Goal: Transaction & Acquisition: Purchase product/service

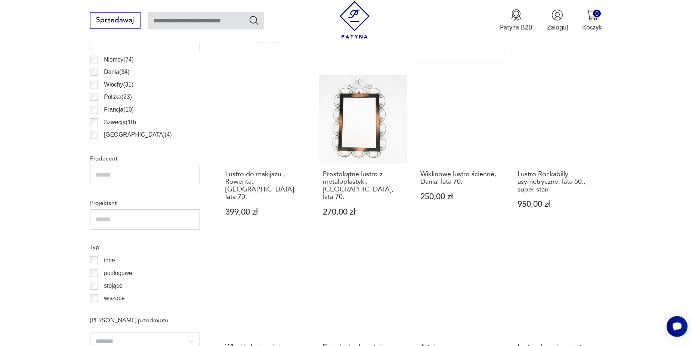
scroll to position [535, 0]
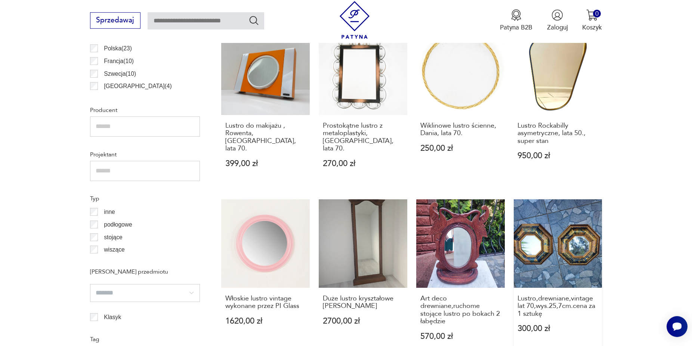
click at [514, 199] on link "Lustro,drewniane,vintage lat 70,wys.25,7cm.cena za 1 sztukę 300,00 zł" at bounding box center [558, 278] width 89 height 159
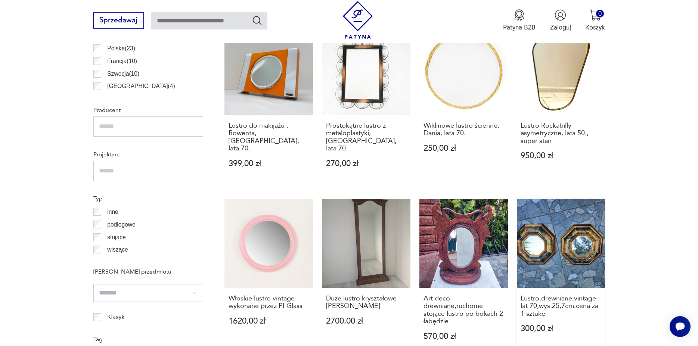
scroll to position [86, 0]
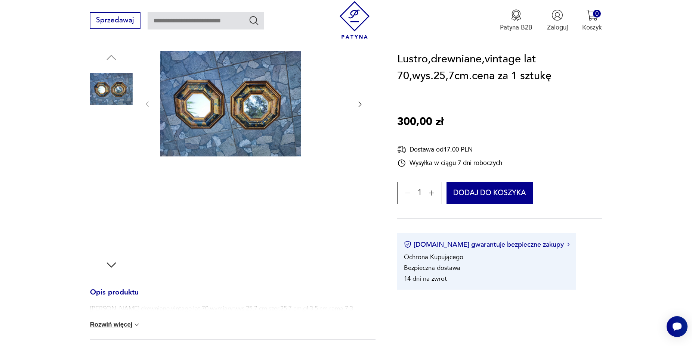
click at [231, 103] on img at bounding box center [230, 104] width 141 height 106
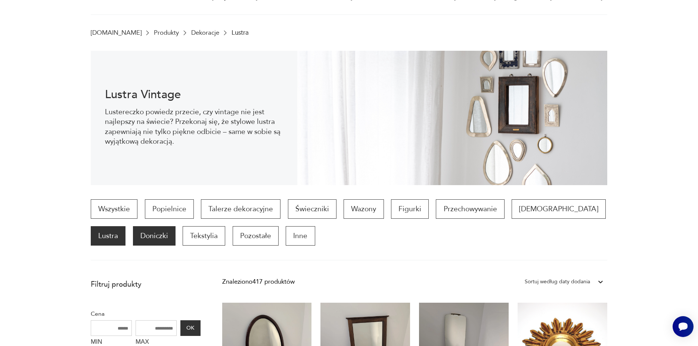
click at [176, 226] on p "Doniczki" at bounding box center [154, 235] width 43 height 19
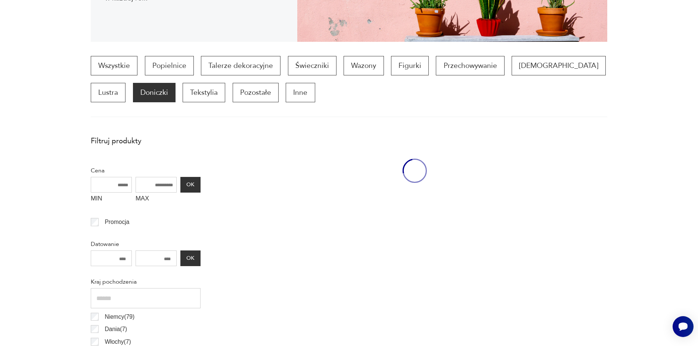
scroll to position [230, 0]
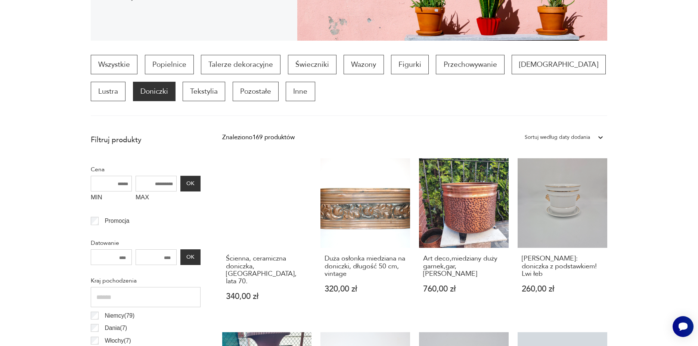
drag, startPoint x: 664, startPoint y: 138, endPoint x: 655, endPoint y: 129, distance: 12.4
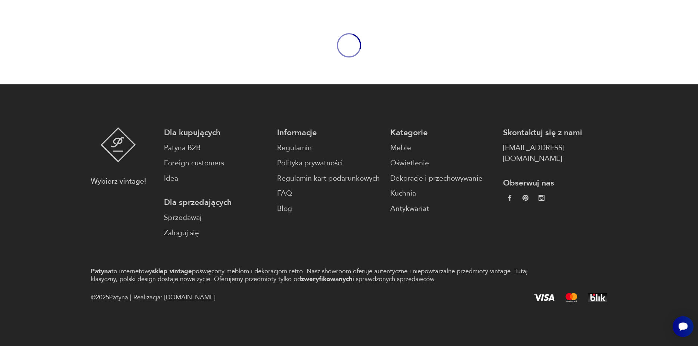
scroll to position [86, 0]
